Goal: Information Seeking & Learning: Compare options

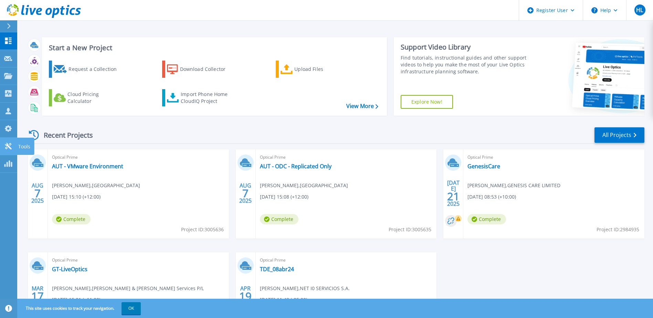
click at [8, 146] on icon at bounding box center [8, 146] width 7 height 7
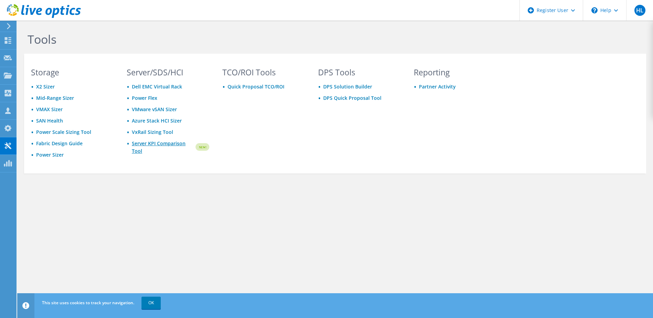
click at [166, 144] on link "Server KPI Comparison Tool" at bounding box center [163, 147] width 63 height 15
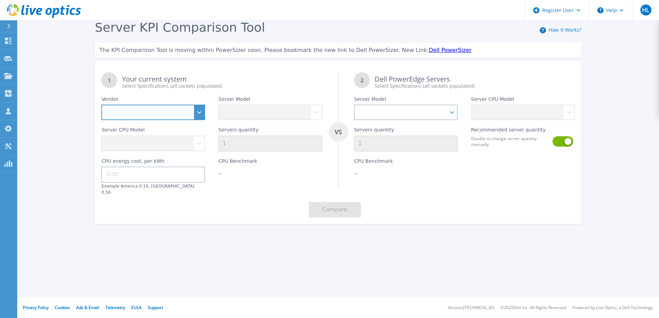
click at [196, 111] on select "Dell HPE Lenovo Supermicro" at bounding box center [153, 112] width 104 height 15
select select "Dell"
click at [101, 105] on select "Dell HPE Lenovo Supermicro" at bounding box center [153, 112] width 104 height 15
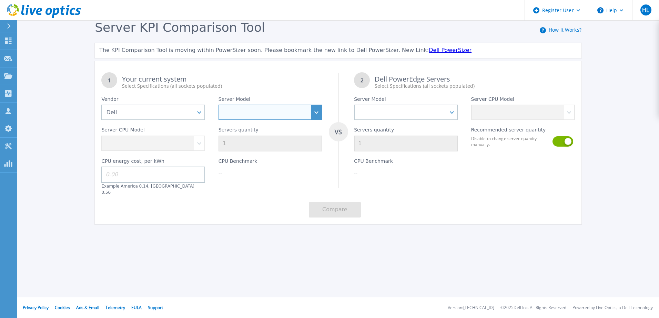
click at [263, 115] on select at bounding box center [270, 112] width 104 height 15
select select "PowerEdge R760"
click at [218, 105] on select "PowerEdge C6520 PowerEdge C6525 PowerEdge HS5610 PowerEdge HS5620 PowerEdge R24…" at bounding box center [270, 112] width 104 height 15
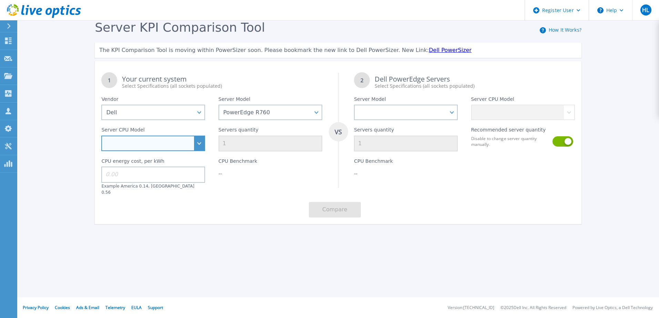
click at [143, 142] on select "Intel Xeon Silver 4509Y 2.6GHz Intel Xeon Silver 4510 2.4GHz Intel Xeon Silver …" at bounding box center [153, 143] width 104 height 15
select select "335211"
click at [101, 136] on select "Intel Xeon Silver 4509Y 2.6GHz Intel Xeon Silver 4510 2.4GHz Intel Xeon Silver …" at bounding box center [153, 143] width 104 height 15
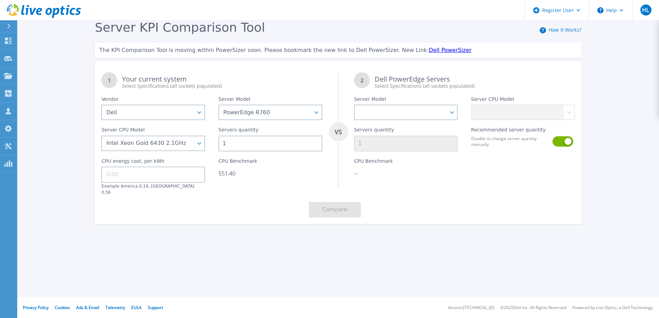
click at [224, 143] on input "1" at bounding box center [270, 144] width 104 height 16
drag, startPoint x: 224, startPoint y: 143, endPoint x: 230, endPoint y: 144, distance: 6.2
click at [230, 144] on input "1" at bounding box center [270, 144] width 104 height 16
type input "5"
click at [249, 210] on div "1 Your current system Select Specifications (all sockets populated) VS 2 Dell P…" at bounding box center [338, 145] width 486 height 158
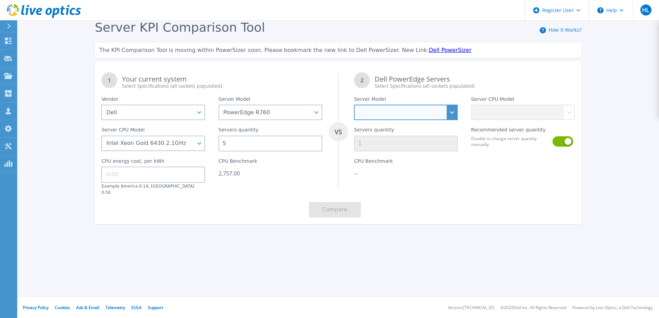
click at [425, 113] on select "PowerEdge C6520 PowerEdge C6525 PowerEdge HS5610 PowerEdge HS5620 PowerEdge R24…" at bounding box center [406, 112] width 104 height 15
select select "PowerEdge R6625"
click at [354, 105] on select "PowerEdge C6520 PowerEdge C6525 PowerEdge HS5610 PowerEdge HS5620 PowerEdge R24…" at bounding box center [406, 112] width 104 height 15
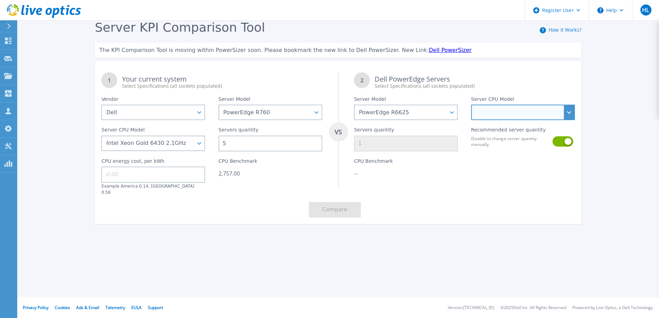
click at [511, 109] on select at bounding box center [523, 112] width 104 height 15
select select "334079"
click at [471, 105] on select "AMD EPYC 9124 3GHz AMD EPYC 9174F 4.1GHz AMD EPYC 9224 2.5GHz AMD EPYC 9334 2.7…" at bounding box center [523, 112] width 104 height 15
click at [551, 141] on div "Disable to change server quantity manually." at bounding box center [523, 142] width 104 height 12
click at [559, 142] on button at bounding box center [562, 141] width 20 height 10
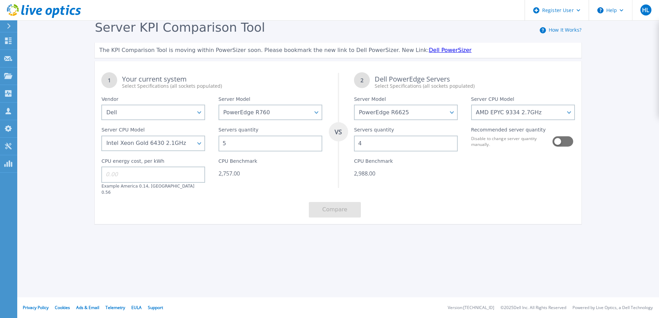
scroll to position [0, 0]
drag, startPoint x: 354, startPoint y: 150, endPoint x: 346, endPoint y: 150, distance: 7.6
click at [346, 150] on div "1 Your current system Select Specifications (all sockets populated) VS 2 Dell P…" at bounding box center [338, 145] width 486 height 158
type input "3"
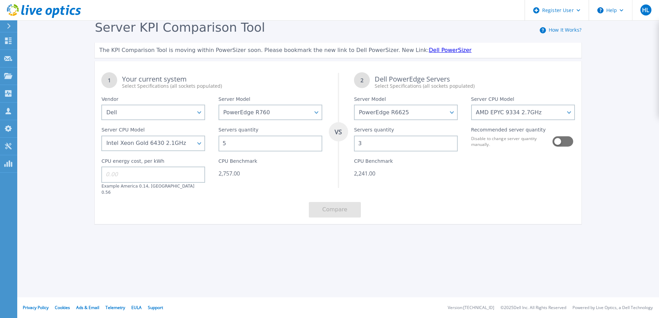
click at [413, 177] on div "2,241.00" at bounding box center [406, 173] width 104 height 7
click at [212, 241] on div "Server KPI Comparison Tool How It Works? The KPI Comparison Tool is moving with…" at bounding box center [329, 128] width 659 height 257
click at [509, 111] on select "AMD EPYC 9124 3GHz AMD EPYC 9174F 4.1GHz AMD EPYC 9224 2.5GHz AMD EPYC 9334 2.7…" at bounding box center [523, 112] width 104 height 15
select select "334081"
click at [471, 105] on select "AMD EPYC 9124 3GHz AMD EPYC 9174F 4.1GHz AMD EPYC 9224 2.5GHz AMD EPYC 9334 2.7…" at bounding box center [523, 112] width 104 height 15
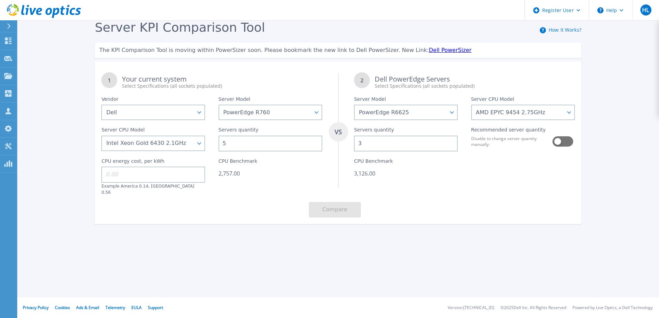
click at [507, 186] on div at bounding box center [522, 174] width 117 height 44
click at [501, 192] on div "1 Your current system Select Specifications (all sockets populated) VS 2 Dell P…" at bounding box center [338, 145] width 486 height 158
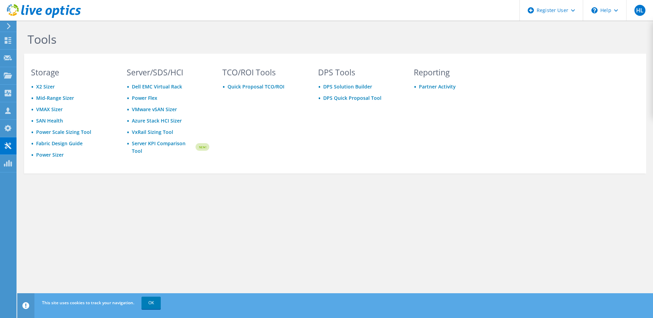
click at [10, 25] on use at bounding box center [9, 26] width 4 height 6
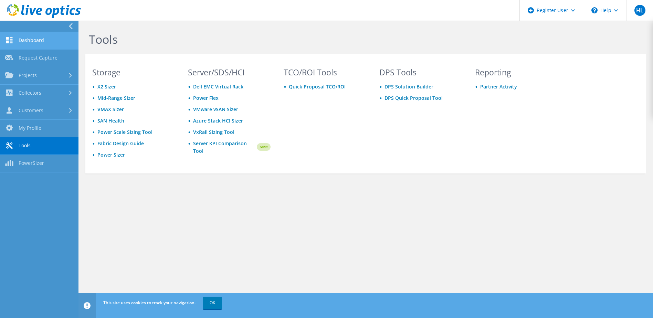
click at [34, 41] on link "Dashboard" at bounding box center [39, 41] width 79 height 18
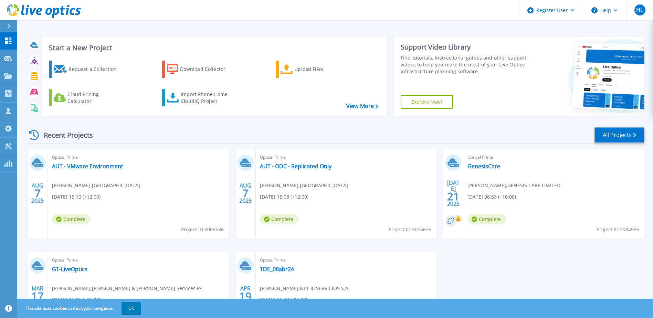
click at [625, 135] on link "All Projects" at bounding box center [620, 134] width 50 height 15
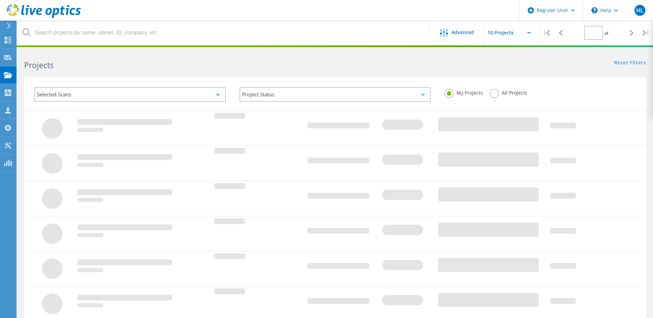
type input "1"
